Goal: Transaction & Acquisition: Download file/media

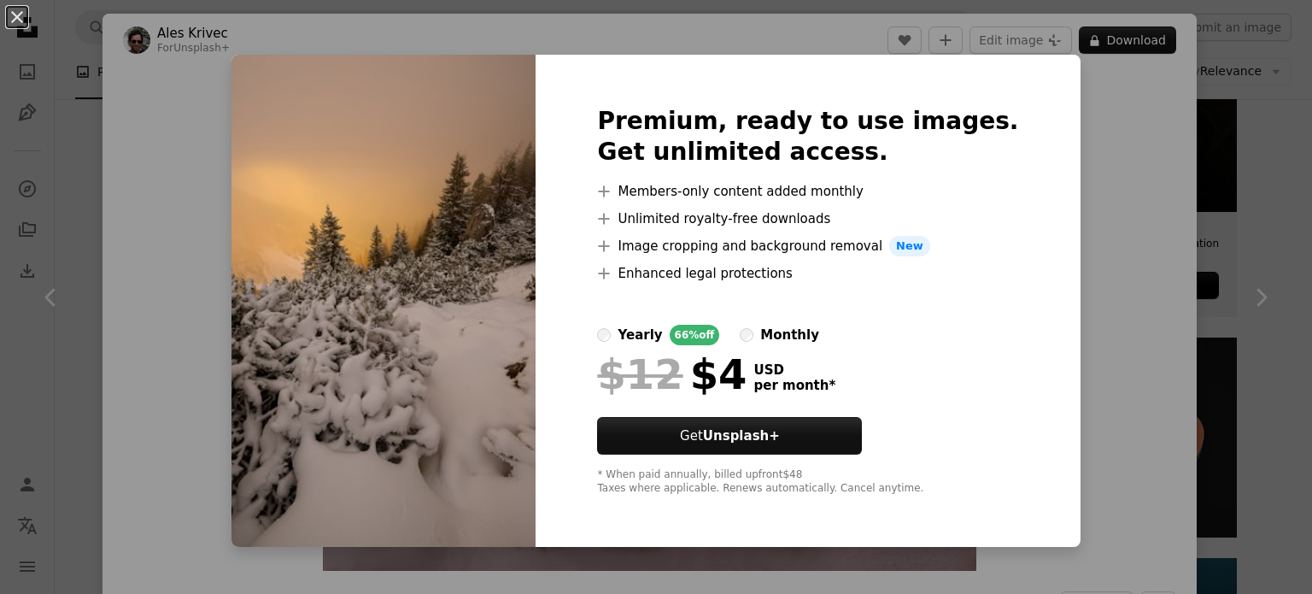
scroll to position [1155, 0]
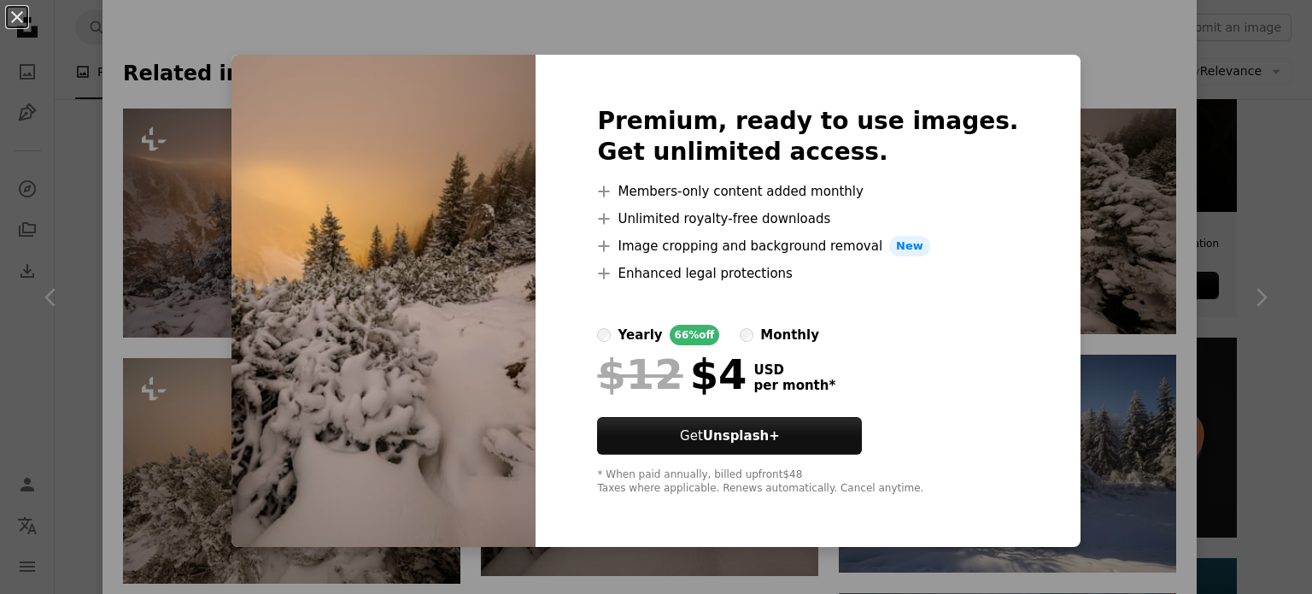
click at [536, 444] on img at bounding box center [384, 301] width 304 height 492
click at [1142, 177] on div "An X shape Premium, ready to use images. Get unlimited access. A plus sign Memb…" at bounding box center [656, 297] width 1312 height 594
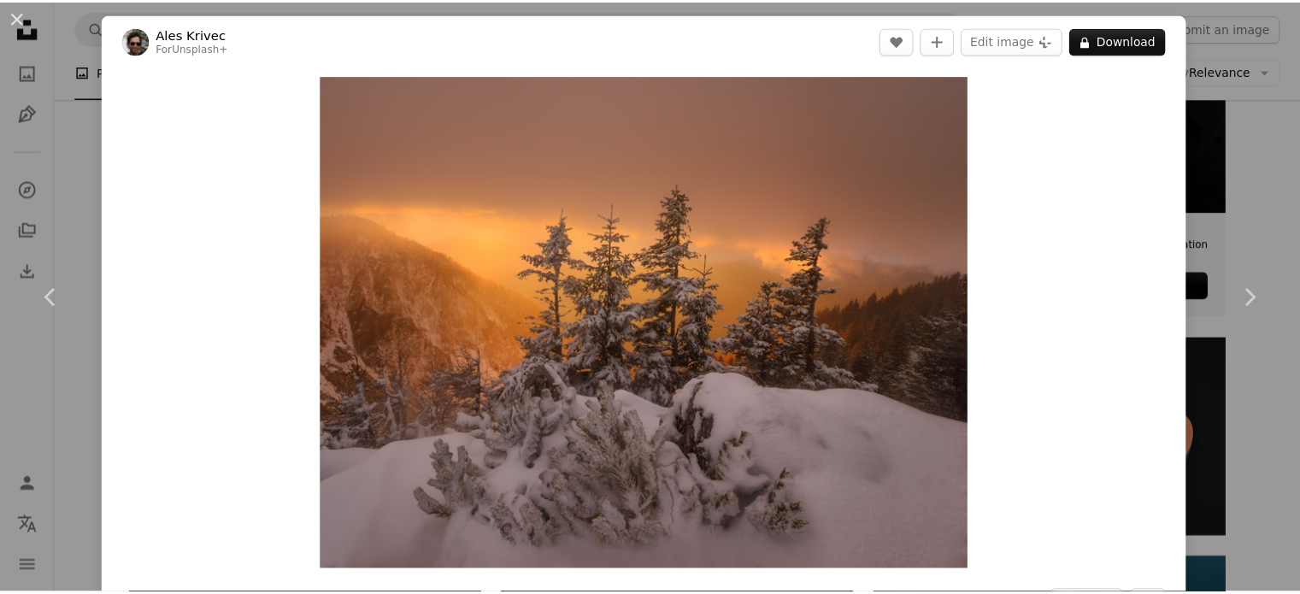
scroll to position [2, 0]
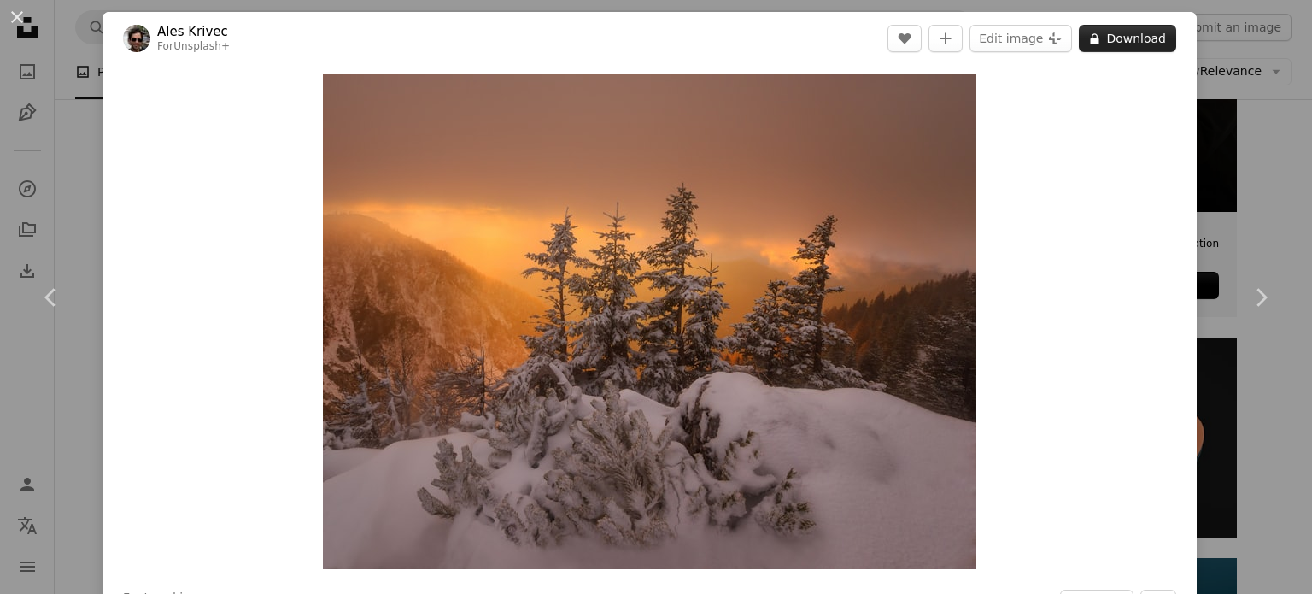
click at [1132, 38] on button "A lock Download" at bounding box center [1127, 38] width 97 height 27
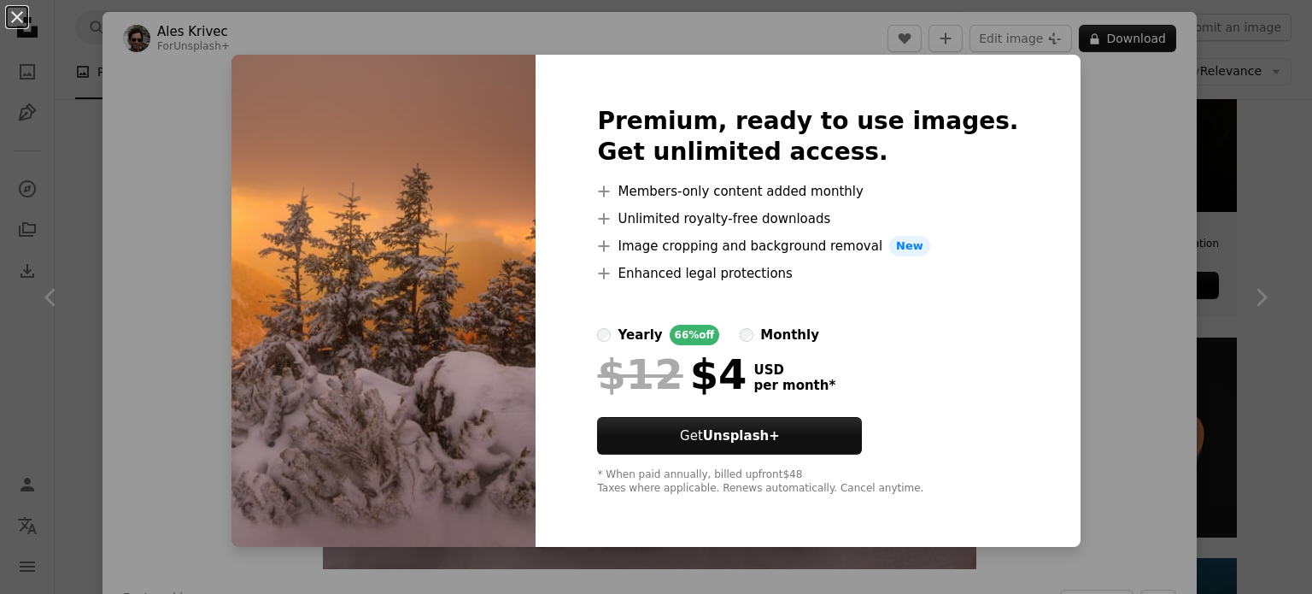
click at [1057, 332] on div "An X shape Premium, ready to use images. Get unlimited access. A plus sign Memb…" at bounding box center [656, 297] width 1312 height 594
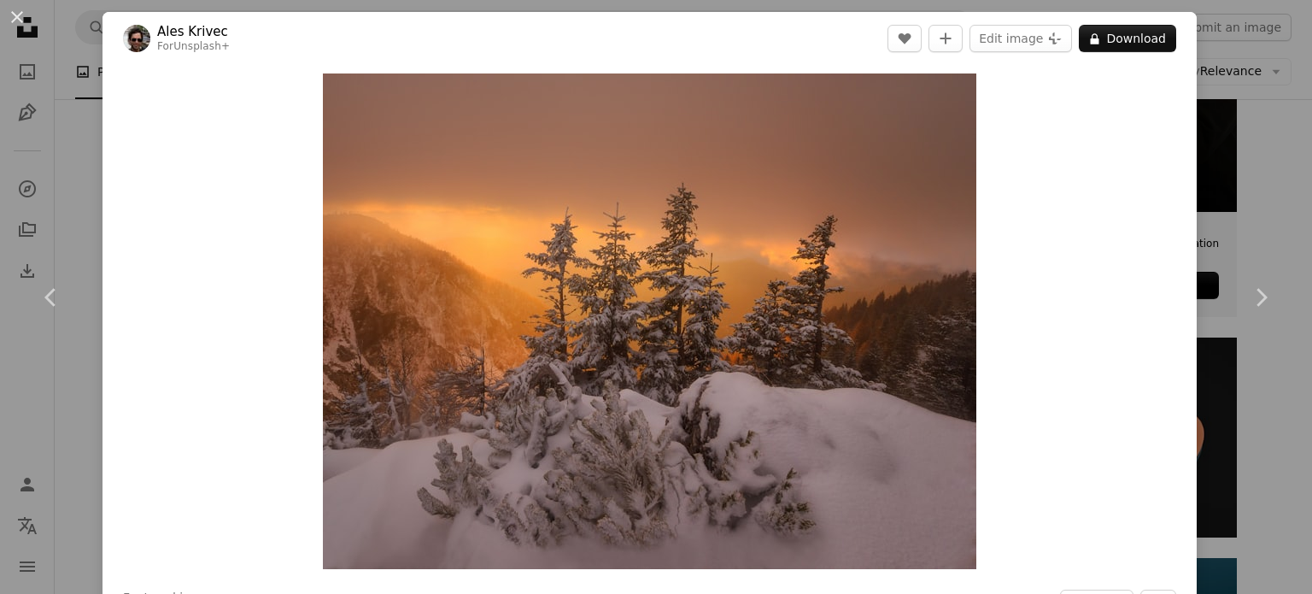
click at [81, 183] on div "An X shape Chevron left Chevron right Ales Krivec For Unsplash+ A heart A plus …" at bounding box center [656, 297] width 1312 height 594
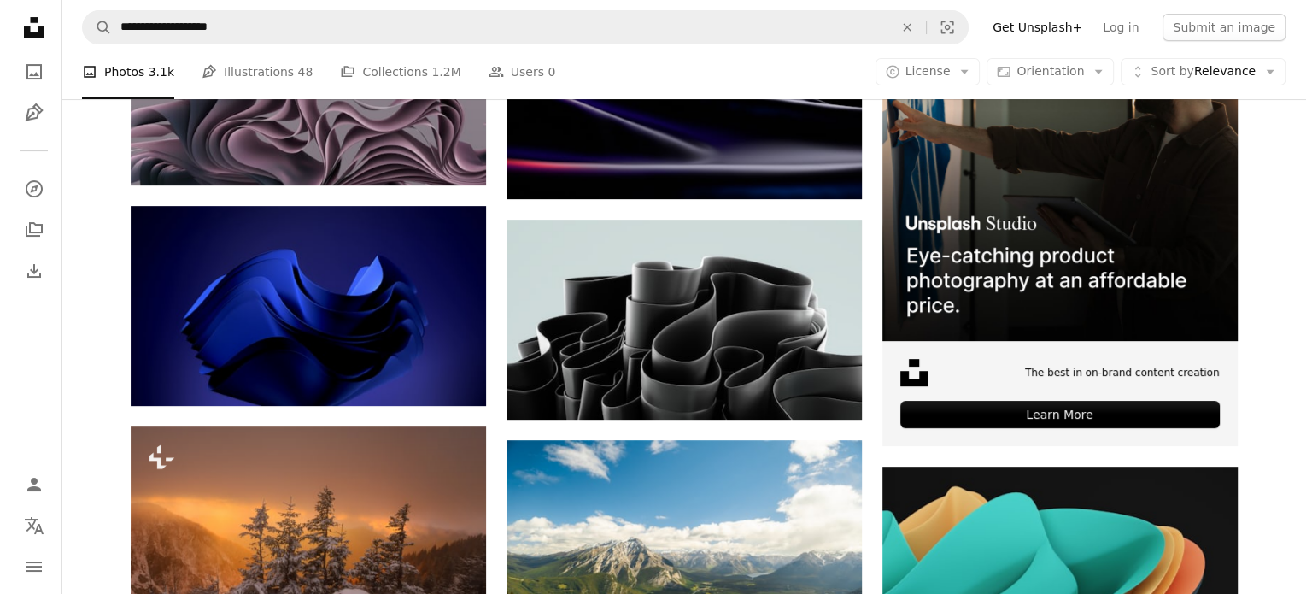
scroll to position [454, 0]
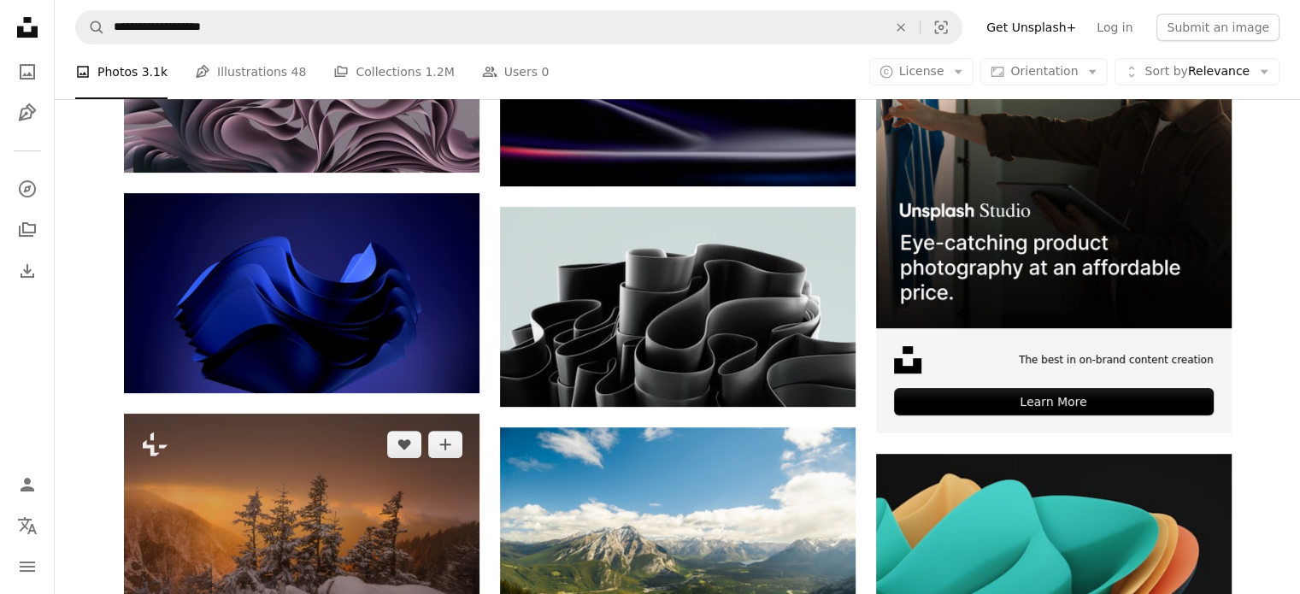
click at [305, 419] on img at bounding box center [301, 548] width 355 height 269
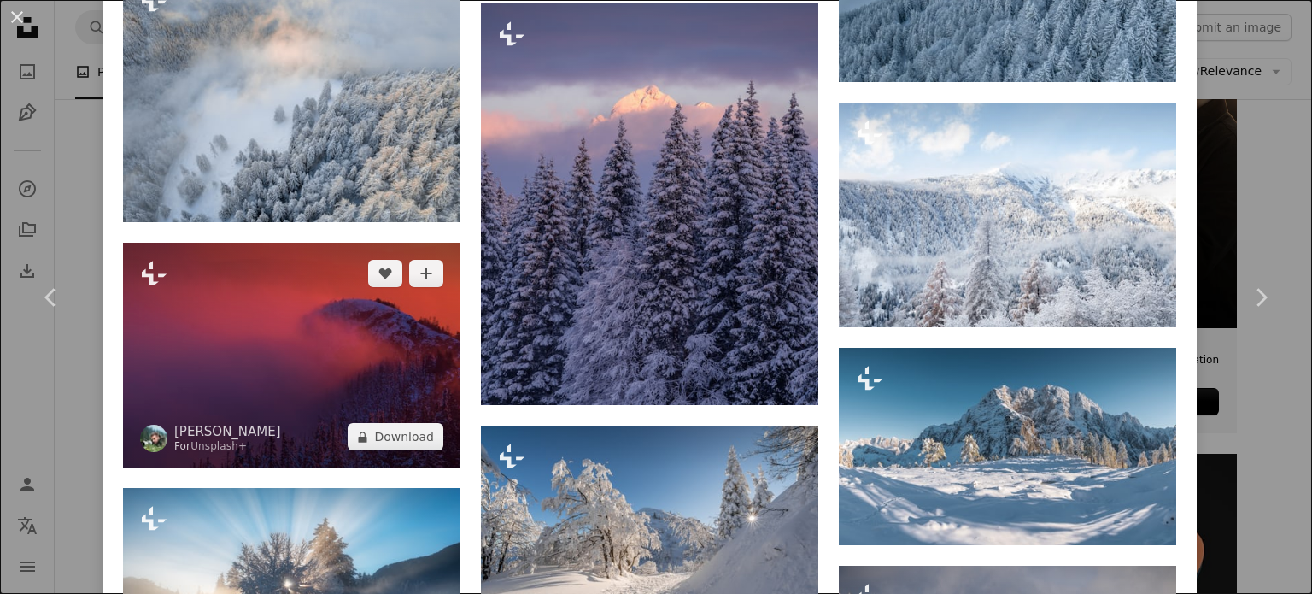
scroll to position [4443, 0]
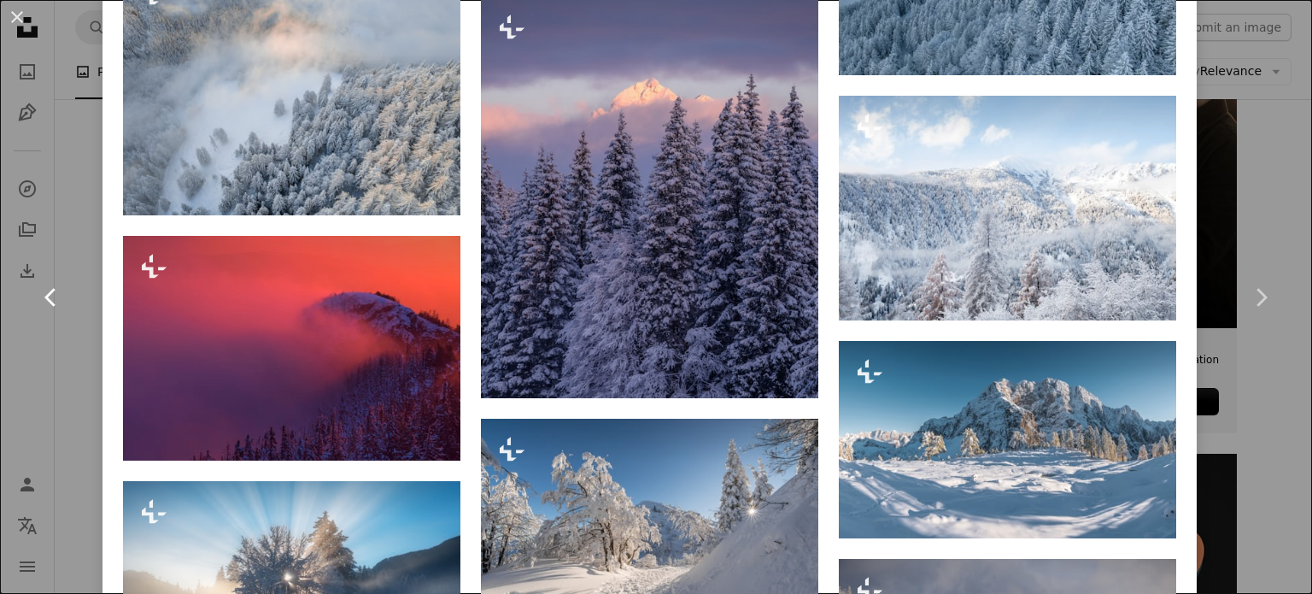
click at [47, 260] on link "Chevron left" at bounding box center [51, 297] width 103 height 164
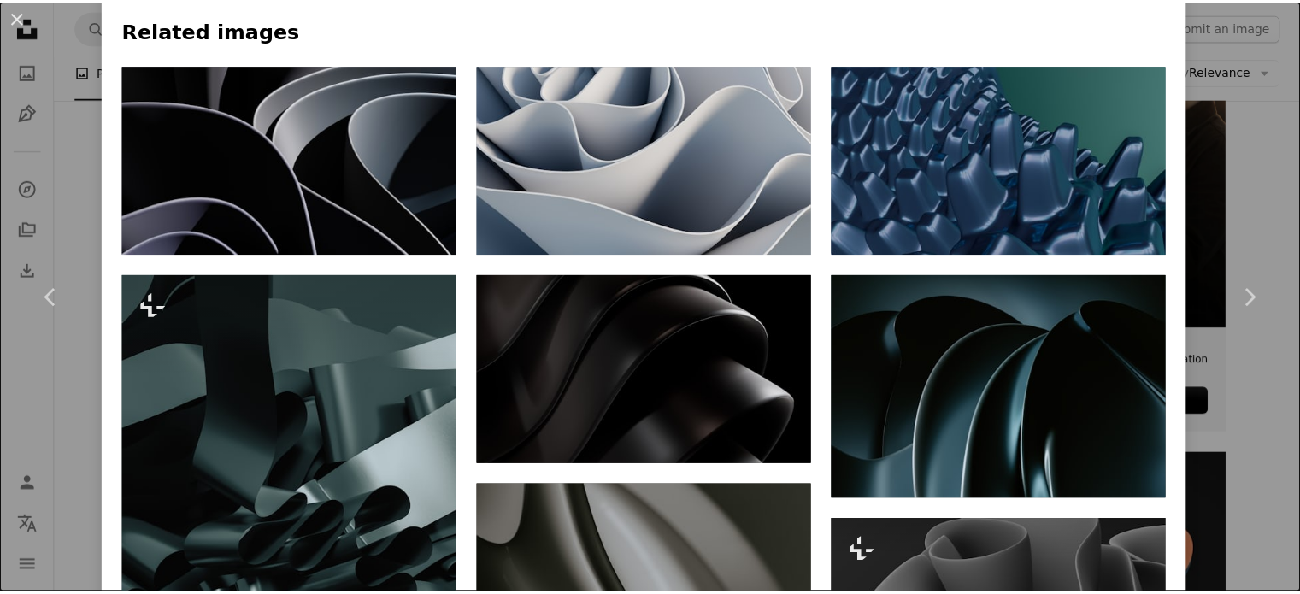
scroll to position [1169, 0]
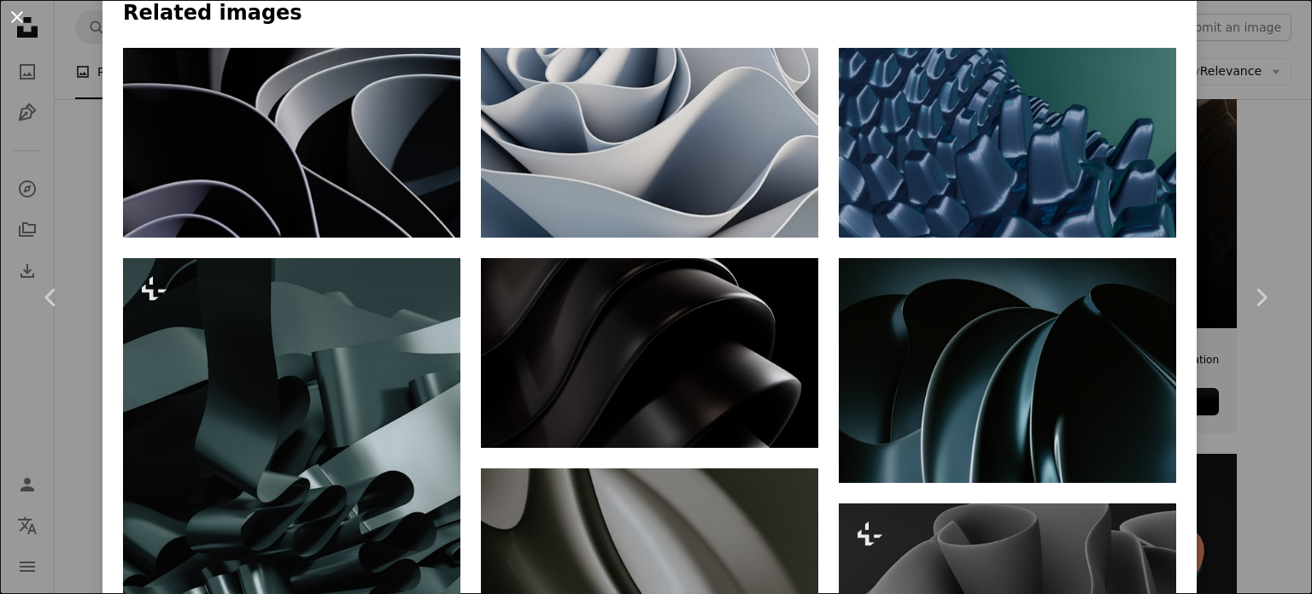
click at [9, 13] on button "An X shape" at bounding box center [17, 17] width 21 height 21
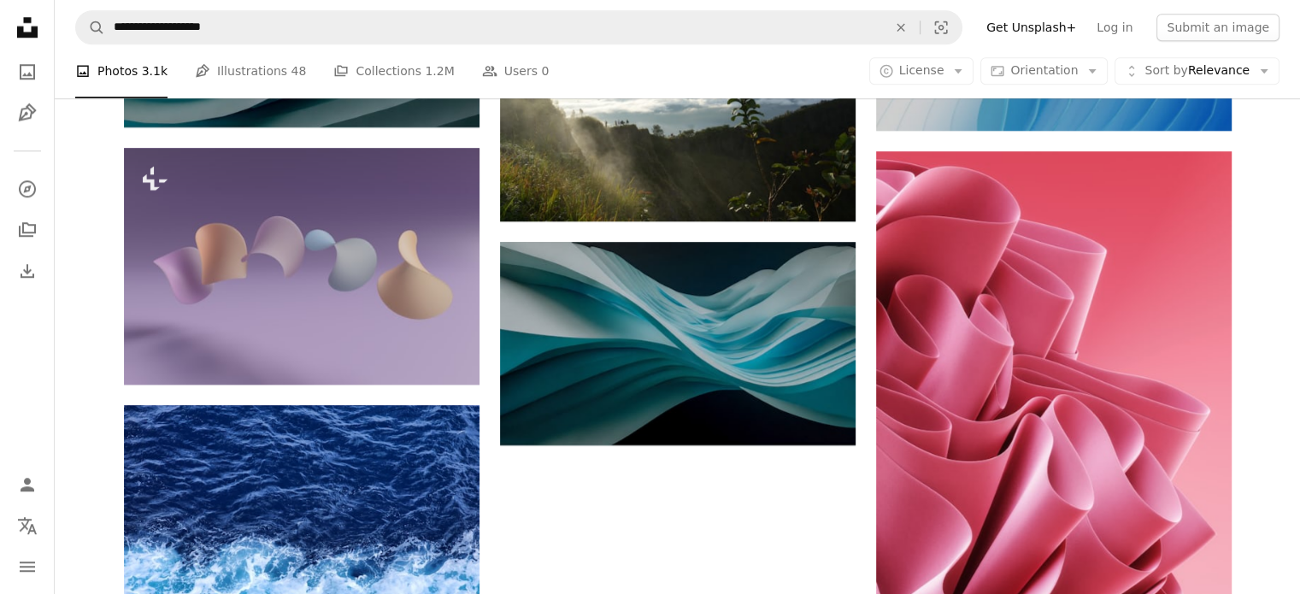
scroll to position [1675, 0]
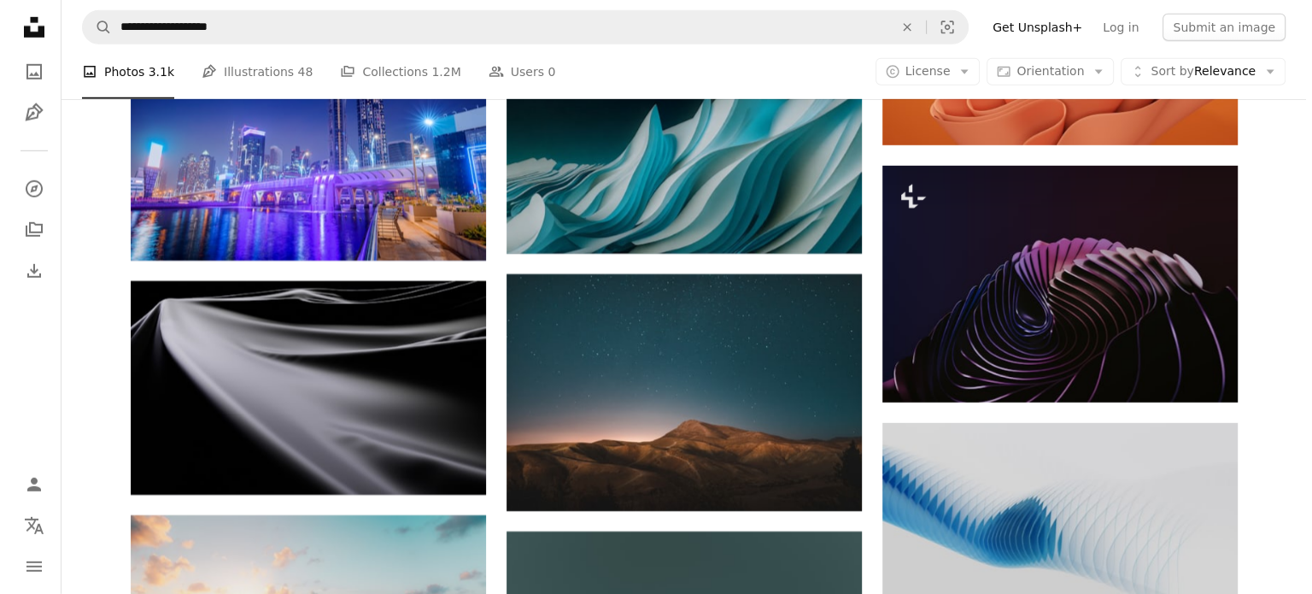
scroll to position [5259, 0]
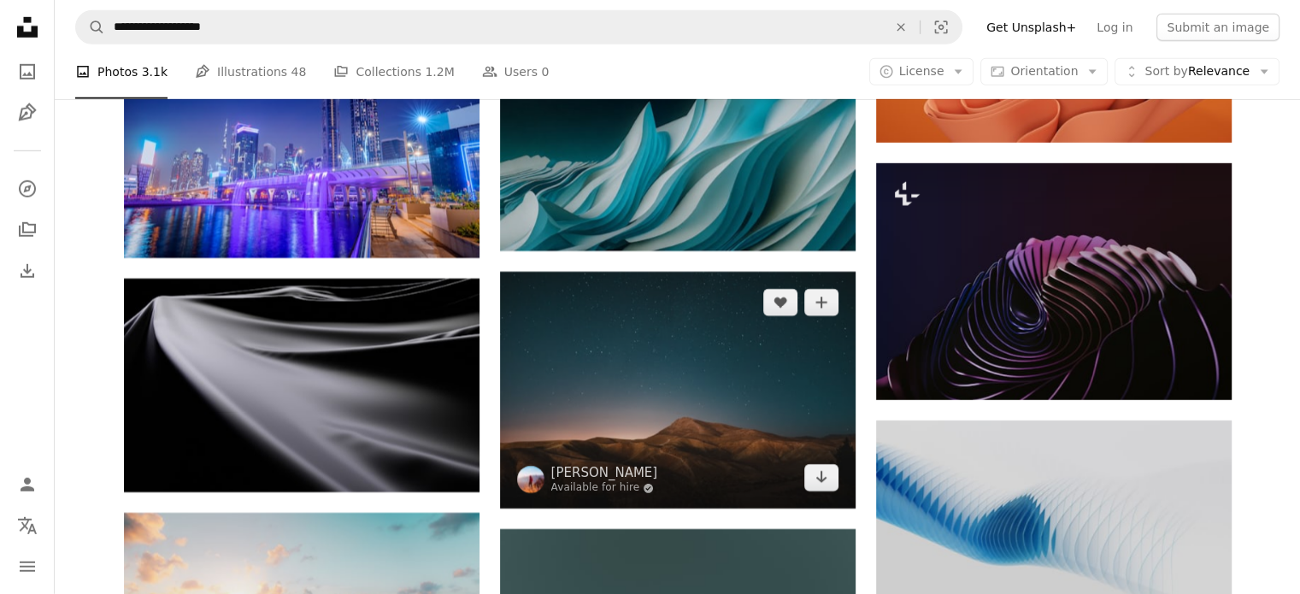
click at [694, 272] on img at bounding box center [677, 390] width 355 height 237
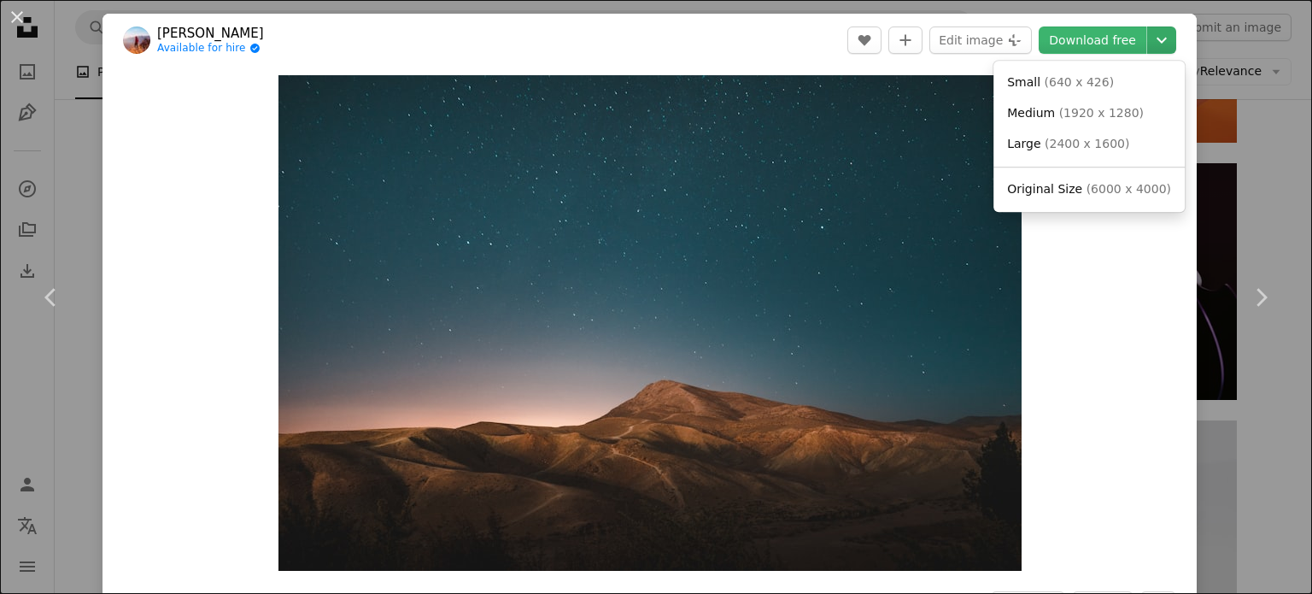
click at [1148, 30] on icon "Chevron down" at bounding box center [1161, 40] width 27 height 21
click at [1036, 184] on span "Original Size" at bounding box center [1044, 189] width 75 height 14
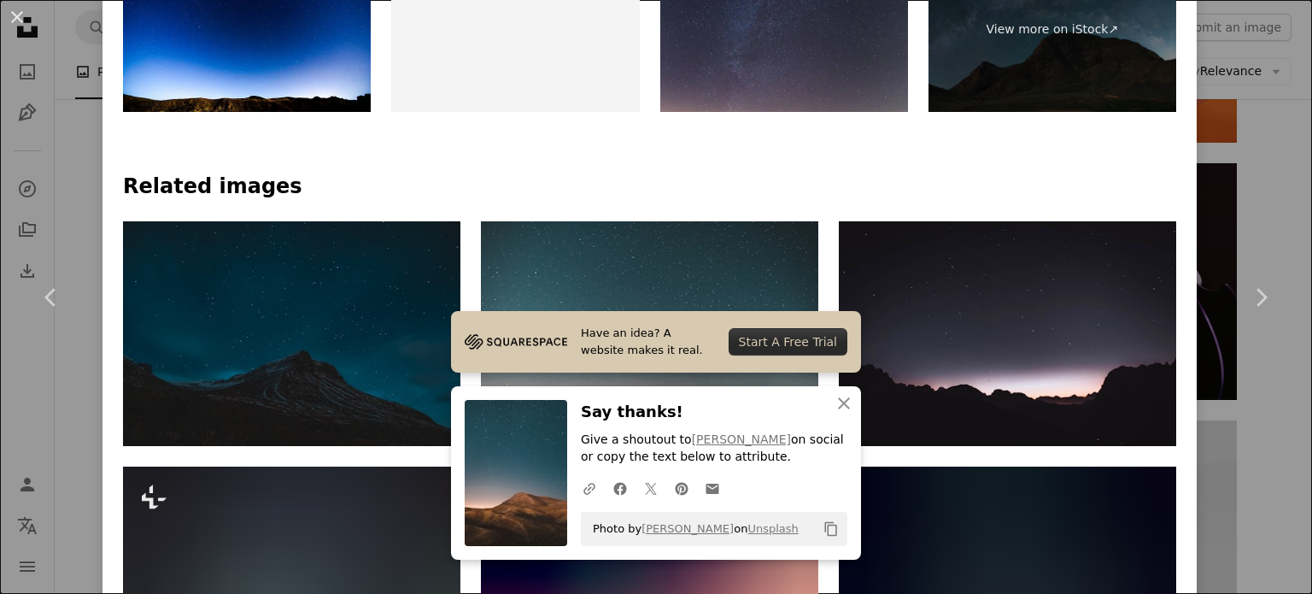
scroll to position [1028, 0]
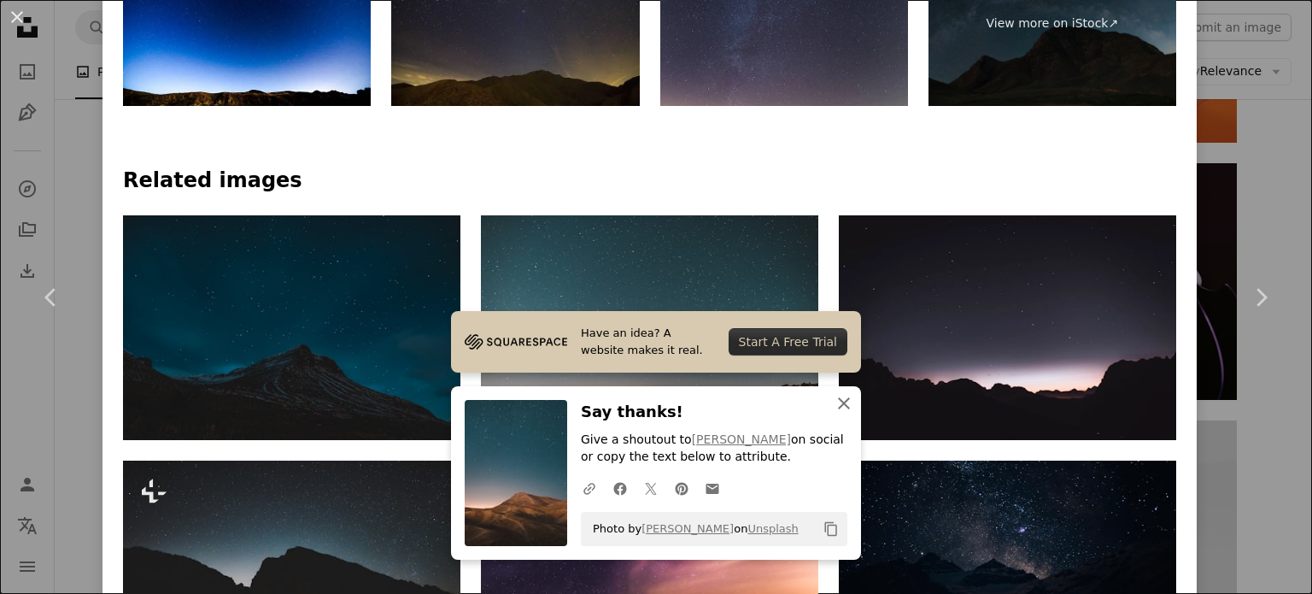
click at [839, 406] on icon "button" at bounding box center [844, 403] width 12 height 12
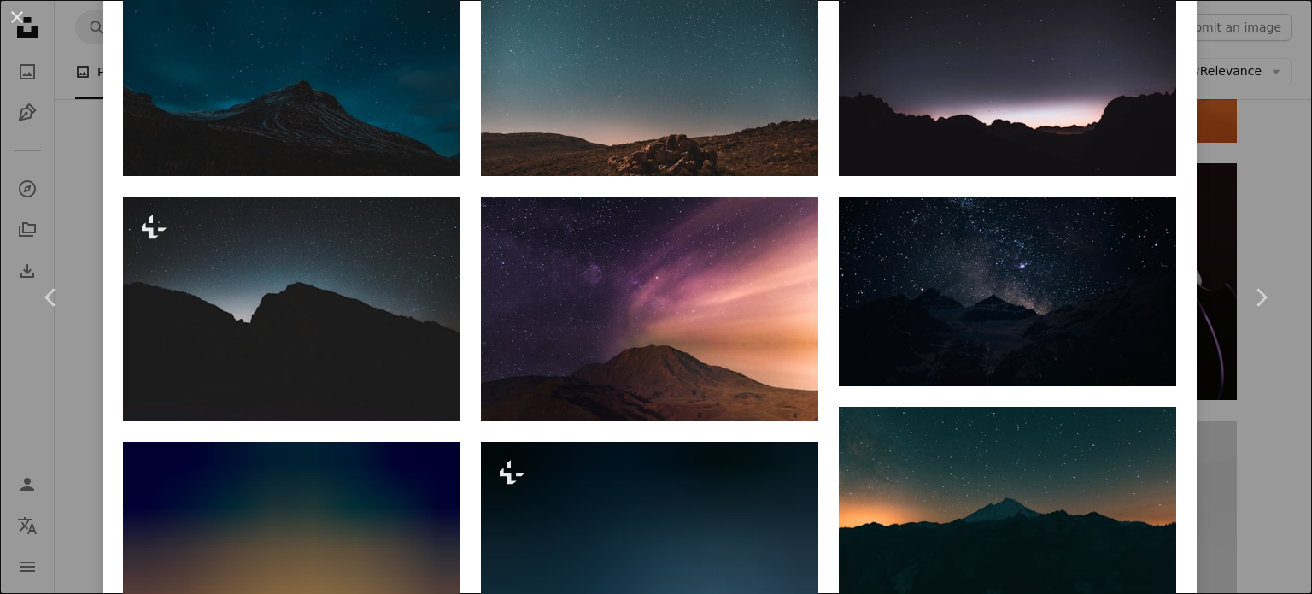
scroll to position [1302, 0]
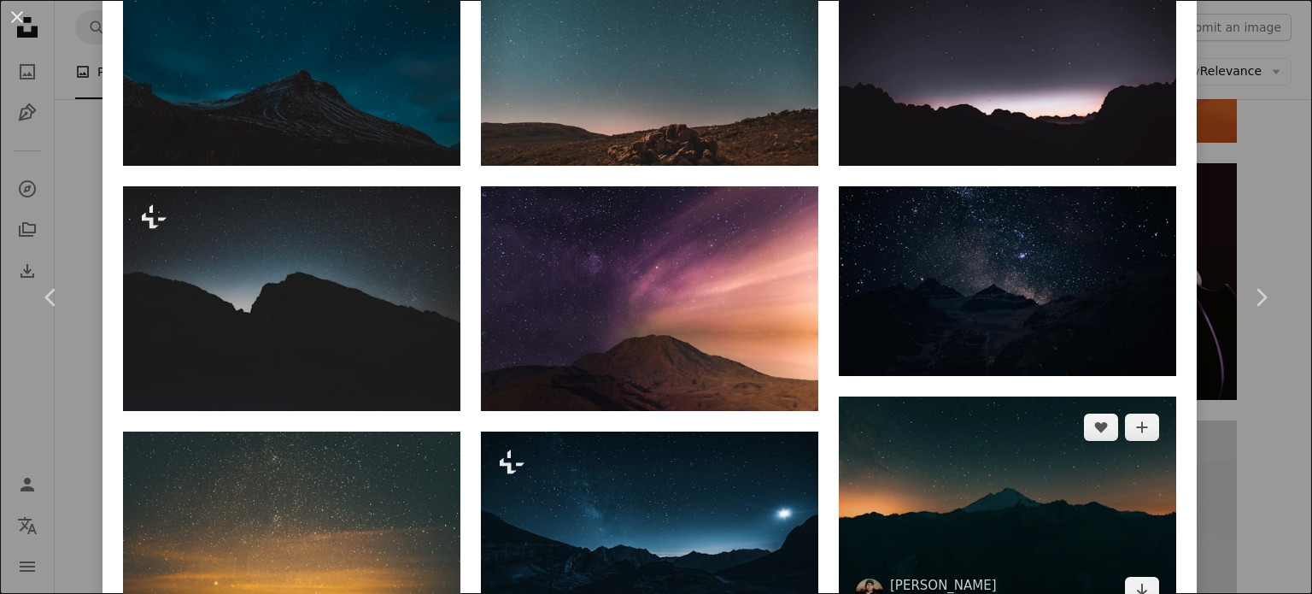
click at [1019, 396] on img at bounding box center [1008, 508] width 338 height 225
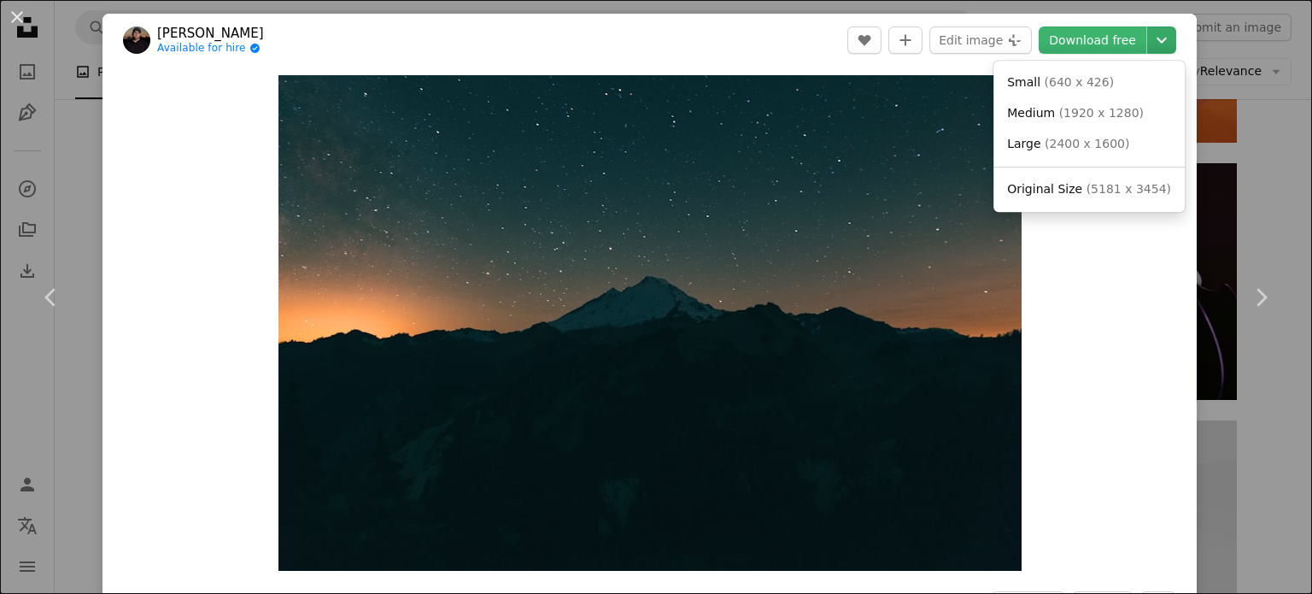
click at [1151, 42] on icon "Chevron down" at bounding box center [1161, 40] width 27 height 21
click at [1062, 195] on span "Original Size" at bounding box center [1044, 189] width 75 height 14
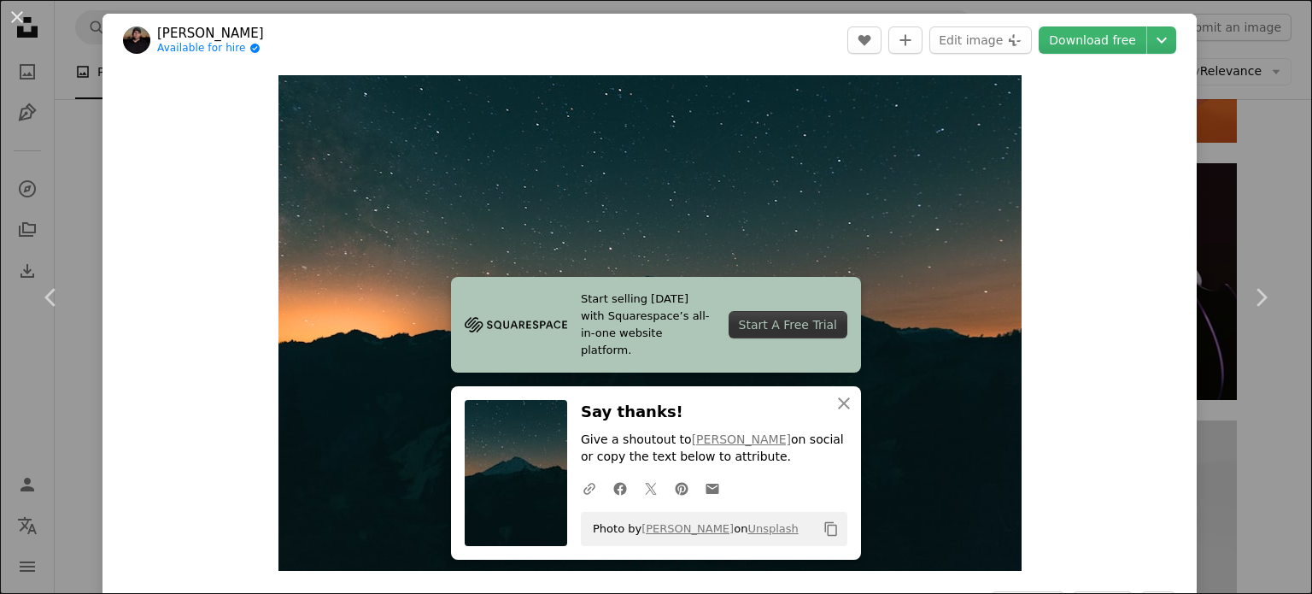
click at [64, 129] on div "An X shape Chevron left Chevron right [PERSON_NAME] Available for hire A checkm…" at bounding box center [656, 297] width 1312 height 594
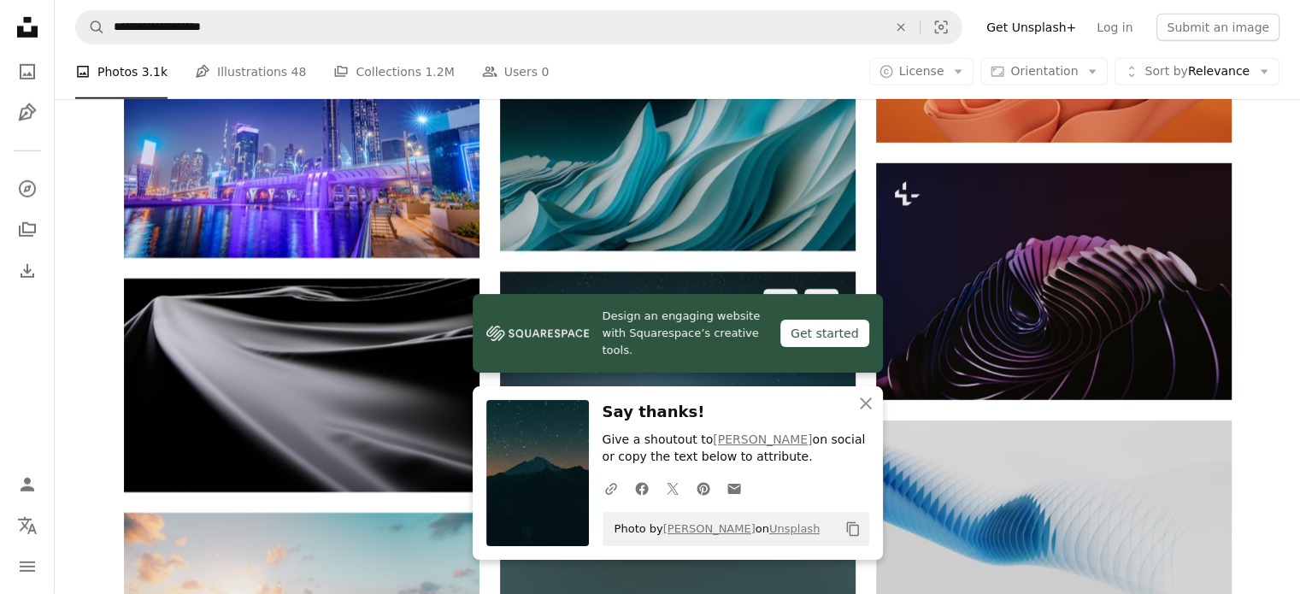
click at [536, 272] on img at bounding box center [677, 390] width 355 height 237
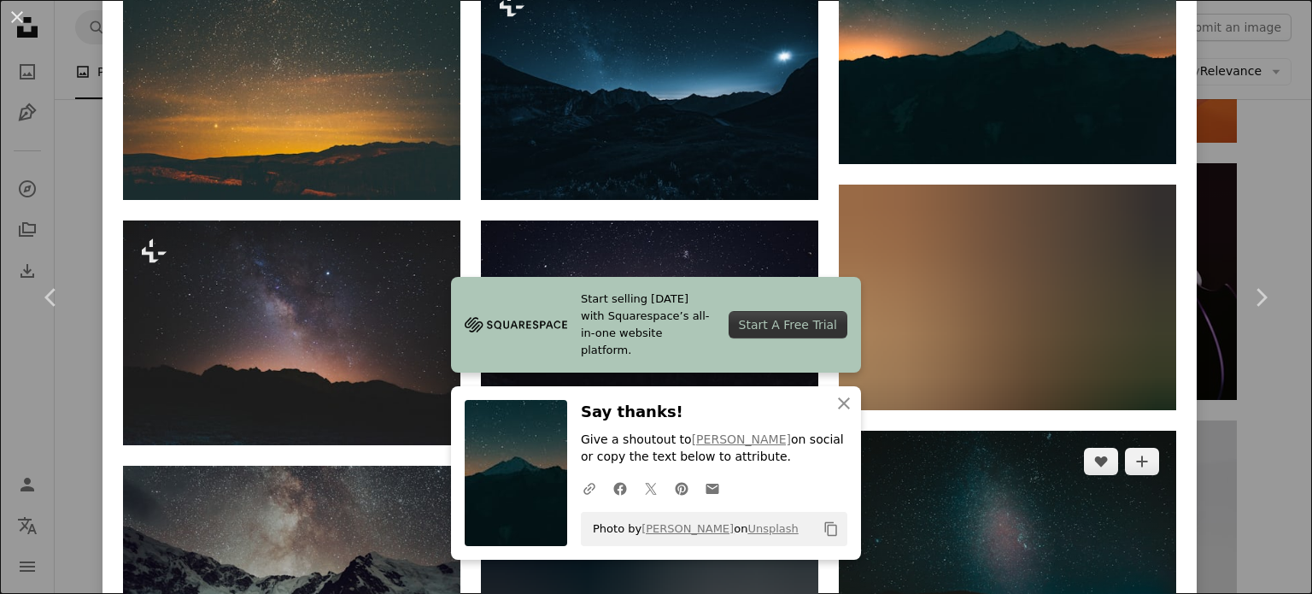
scroll to position [1757, 0]
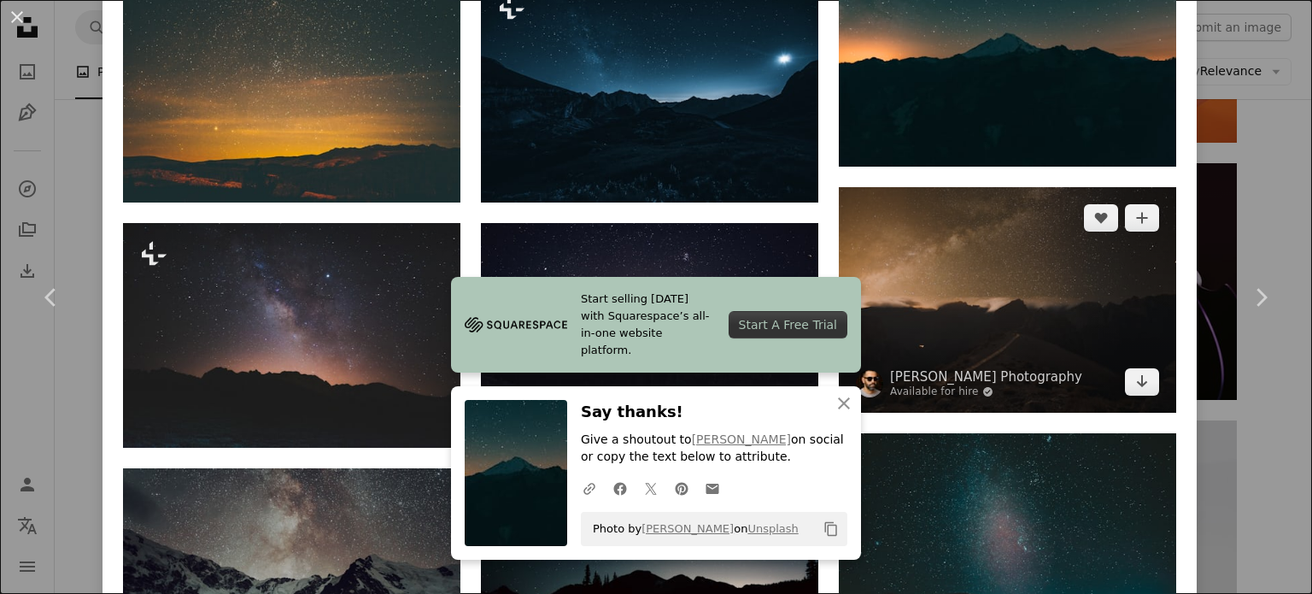
click at [1042, 187] on img at bounding box center [1008, 299] width 338 height 225
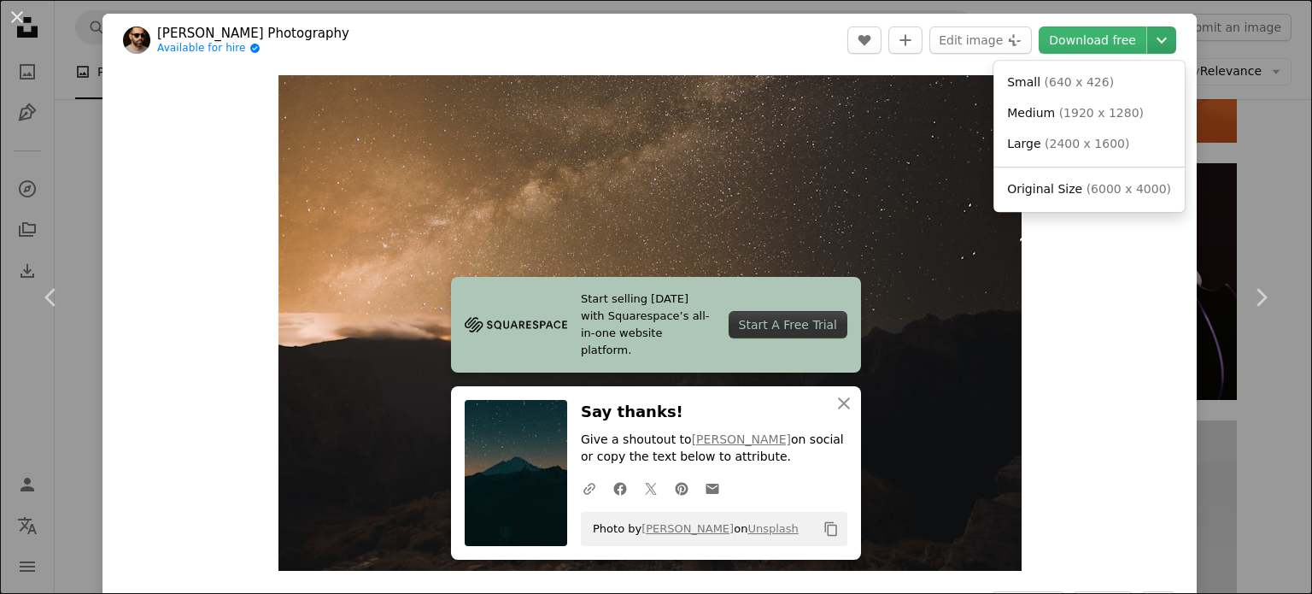
click at [1157, 39] on icon "Choose download size" at bounding box center [1162, 41] width 10 height 6
click at [1109, 194] on span "( 6000 x 4000 )" at bounding box center [1129, 189] width 85 height 14
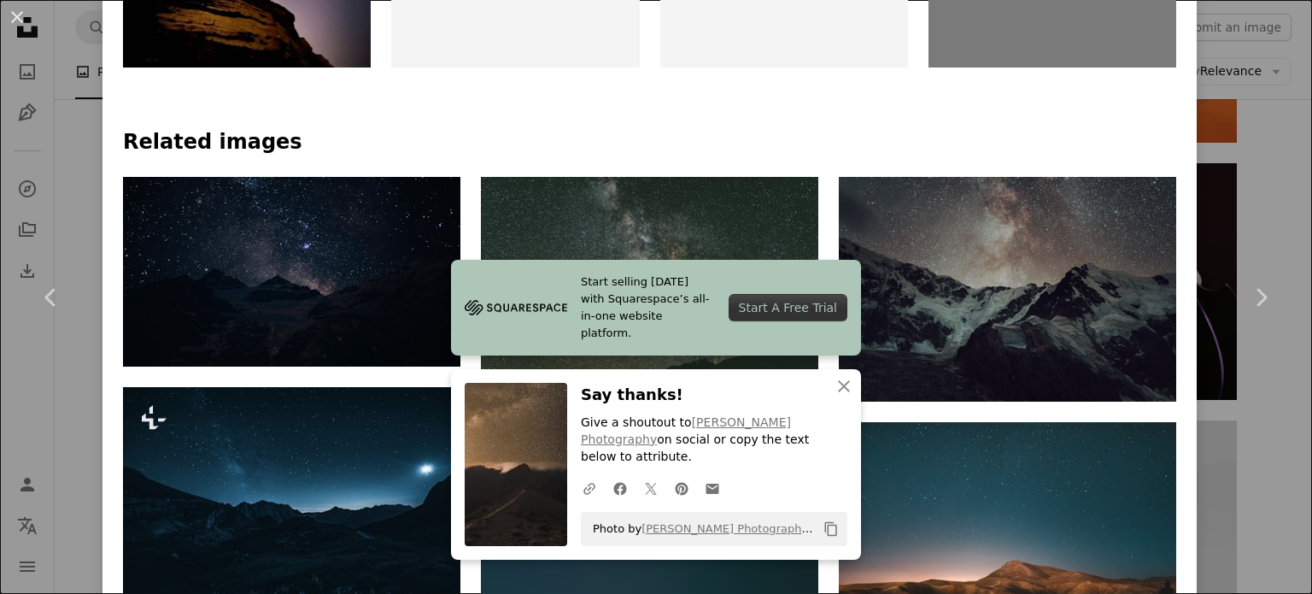
scroll to position [1087, 0]
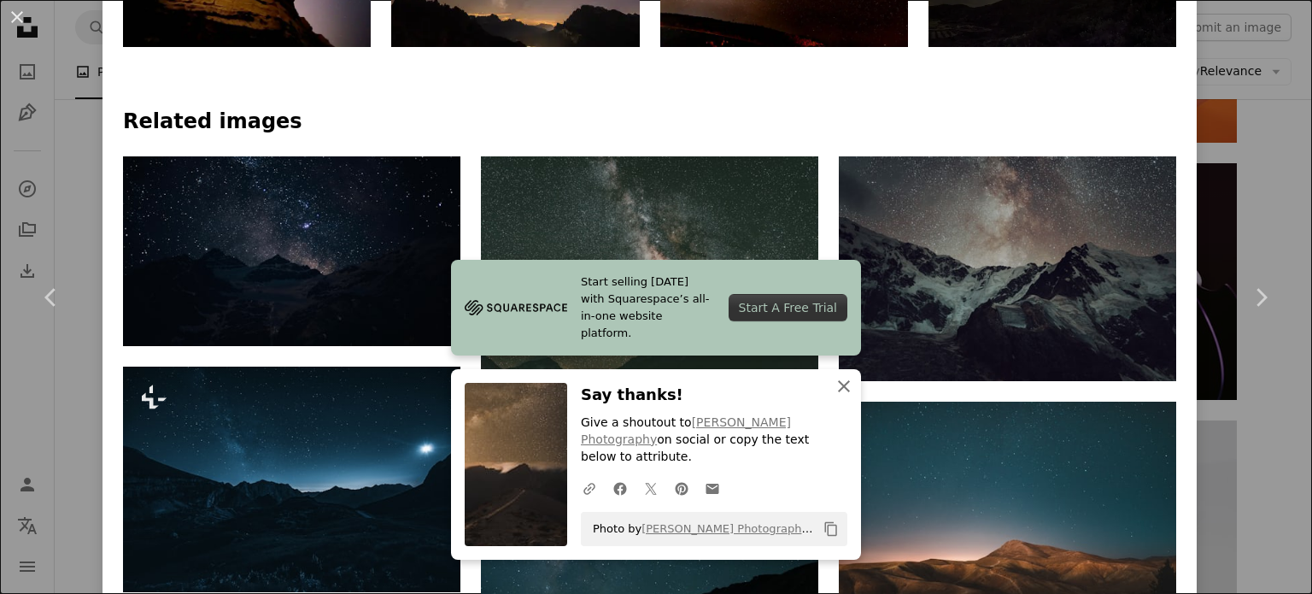
click at [839, 396] on icon "An X shape" at bounding box center [844, 386] width 21 height 21
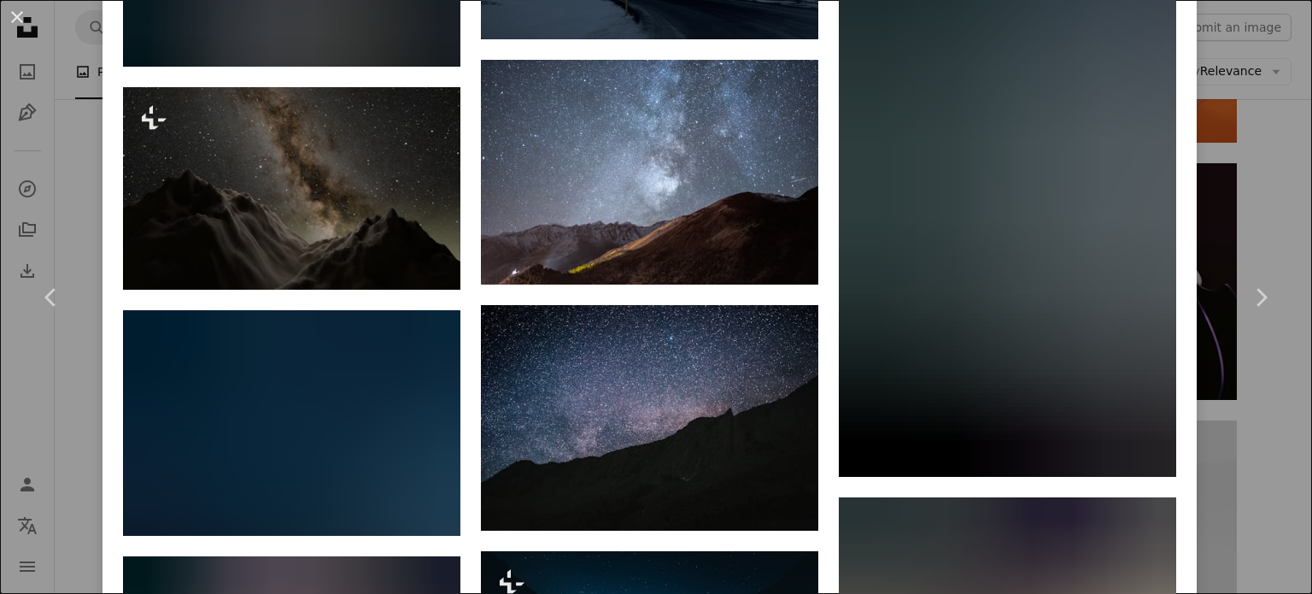
scroll to position [2633, 0]
